Goal: Navigation & Orientation: Find specific page/section

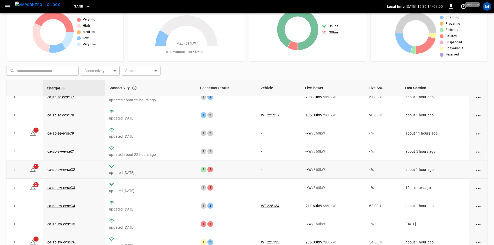
scroll to position [50, 0]
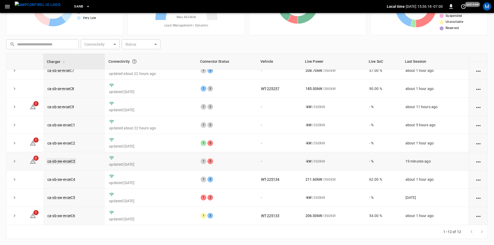
click at [69, 159] on link "ca-sb-sw-evseC3" at bounding box center [61, 161] width 30 height 6
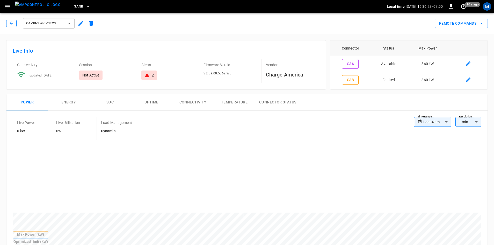
click at [13, 22] on icon "button" at bounding box center [11, 23] width 5 height 5
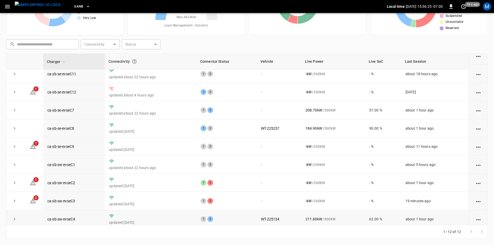
scroll to position [52, 0]
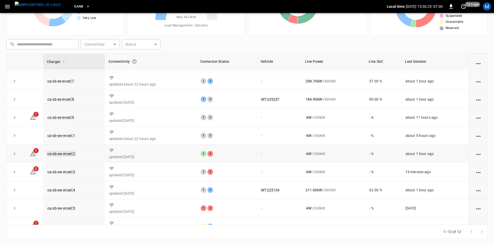
click at [70, 155] on link "ca-sb-sw-evseC2" at bounding box center [61, 153] width 30 height 6
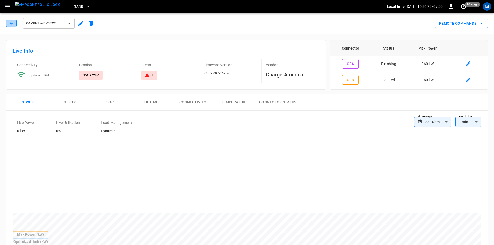
click at [11, 25] on icon "button" at bounding box center [11, 23] width 5 height 5
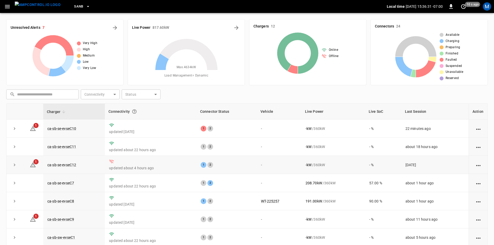
scroll to position [26, 0]
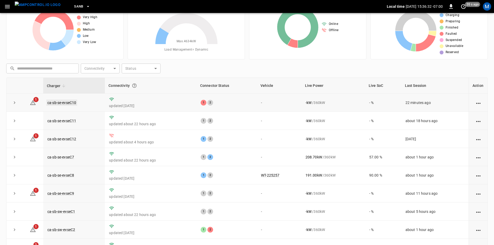
click at [68, 104] on link "ca-sb-se-evseC10" at bounding box center [61, 102] width 31 height 6
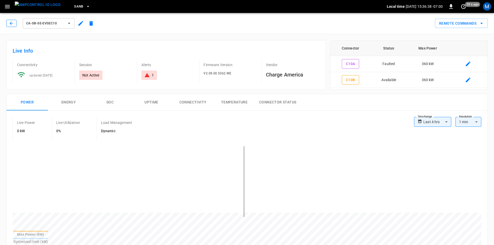
click at [12, 23] on icon "button" at bounding box center [11, 23] width 5 height 5
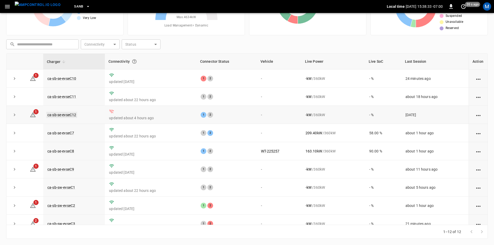
click at [67, 116] on link "ca-sb-se-evseC12" at bounding box center [61, 115] width 31 height 6
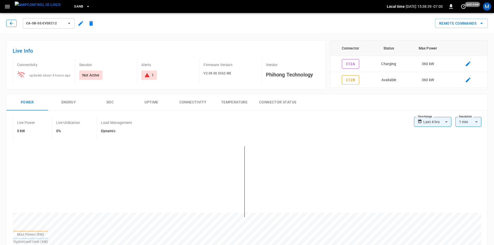
click at [14, 24] on button "button" at bounding box center [11, 23] width 10 height 7
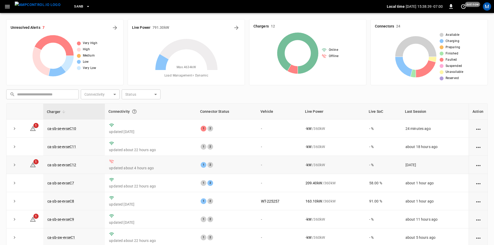
scroll to position [50, 0]
